Goal: Task Accomplishment & Management: Manage account settings

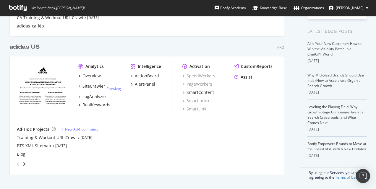
scroll to position [122, 0]
click at [85, 74] on div "Overview" at bounding box center [92, 76] width 18 height 6
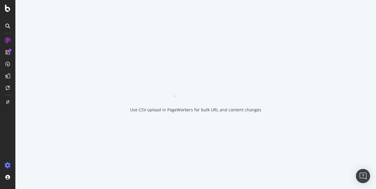
click at [5, 167] on icon at bounding box center [8, 166] width 6 height 6
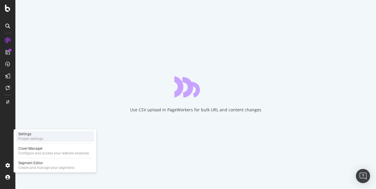
click at [46, 139] on div "Settings Project settings" at bounding box center [55, 136] width 78 height 11
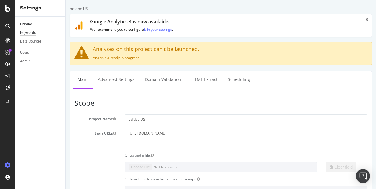
click at [33, 31] on div "Keywords" at bounding box center [28, 33] width 16 height 6
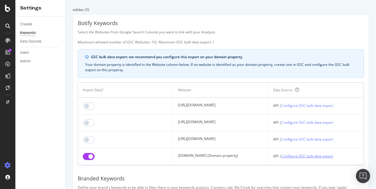
click at [312, 154] on link "Configure GSC bulk data export" at bounding box center [308, 156] width 52 height 6
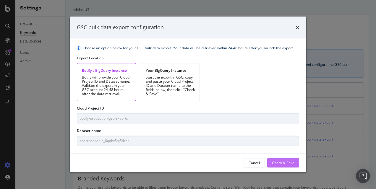
click at [286, 164] on div "Check & Save" at bounding box center [283, 163] width 22 height 5
